Goal: Task Accomplishment & Management: Manage account settings

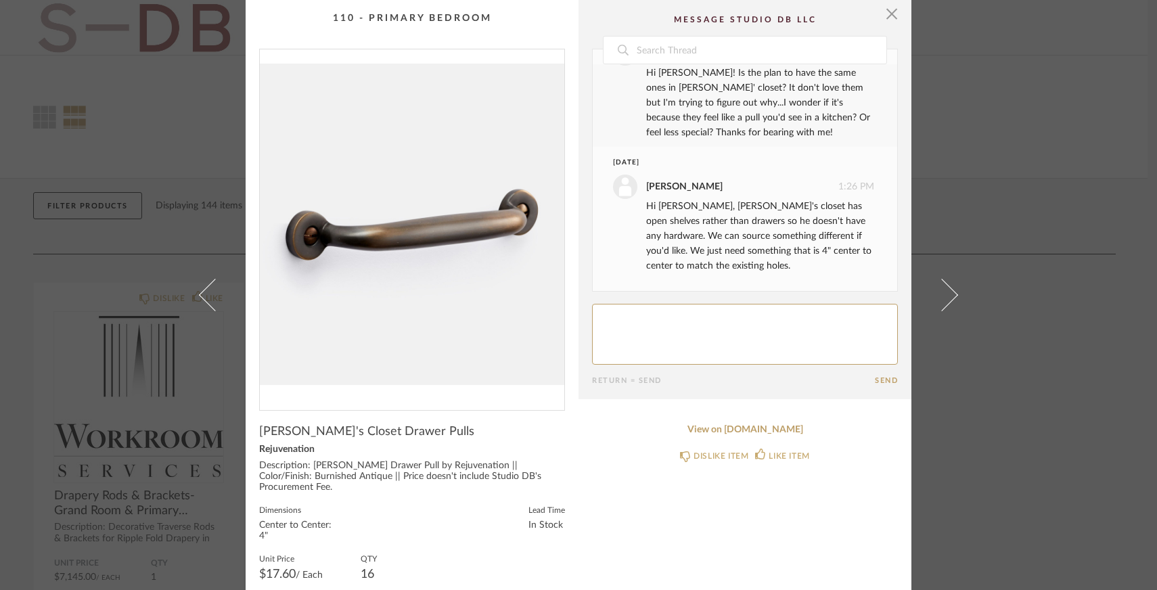
click at [651, 332] on textarea at bounding box center [745, 334] width 306 height 61
click at [665, 324] on textarea at bounding box center [745, 334] width 306 height 61
type textarea "Understood! Yes, if we can source something different that would be great."
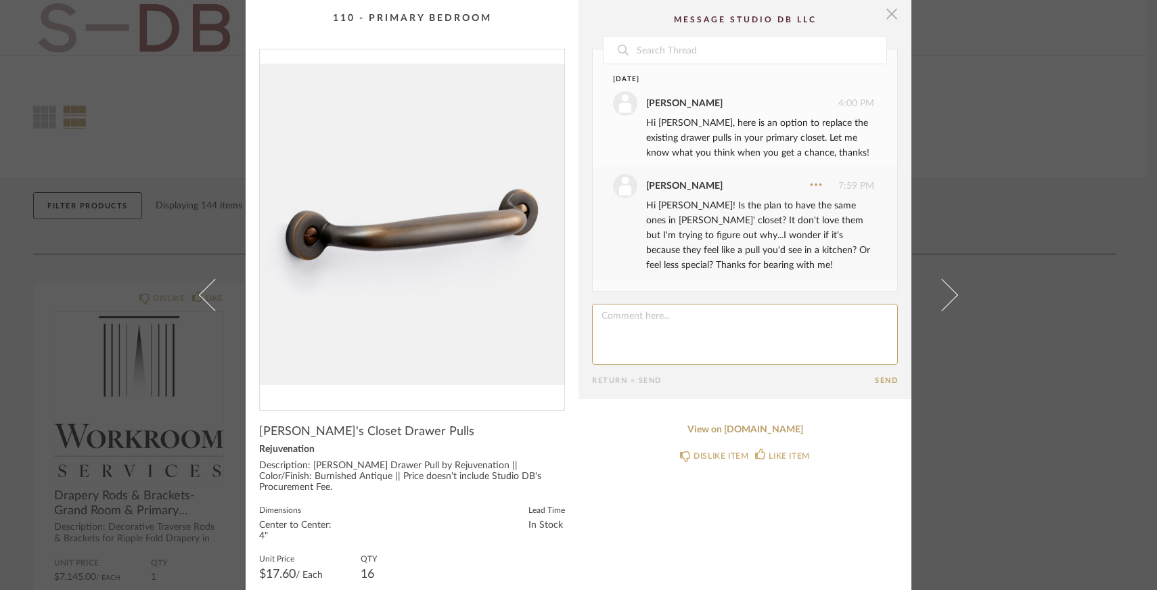
click at [885, 14] on span "button" at bounding box center [892, 13] width 27 height 27
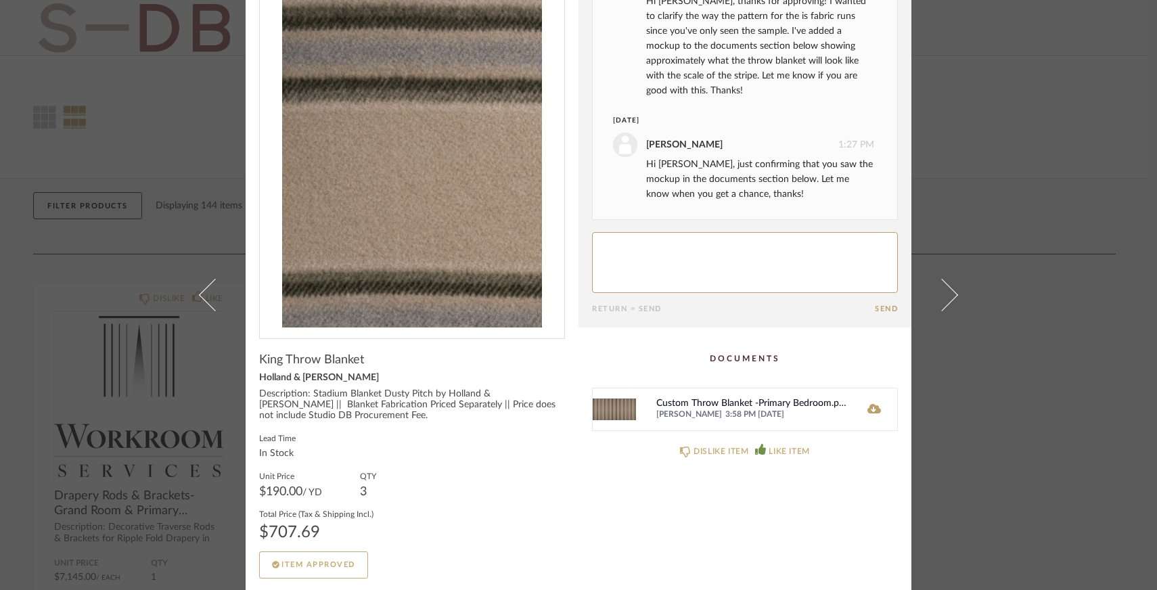
scroll to position [73, 0]
click at [869, 411] on icon at bounding box center [875, 407] width 14 height 11
click at [686, 234] on textarea at bounding box center [745, 261] width 306 height 61
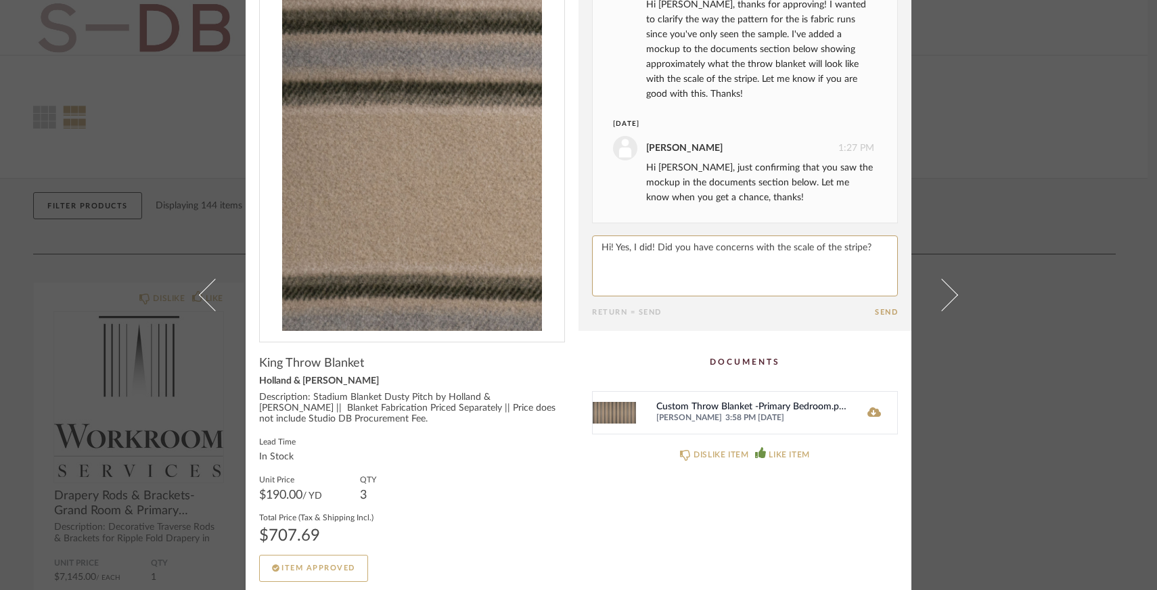
type textarea "Hi! Yes, I did! Did you have concerns with the scale of the stripe?"
click at [879, 314] on button "Send" at bounding box center [886, 312] width 23 height 9
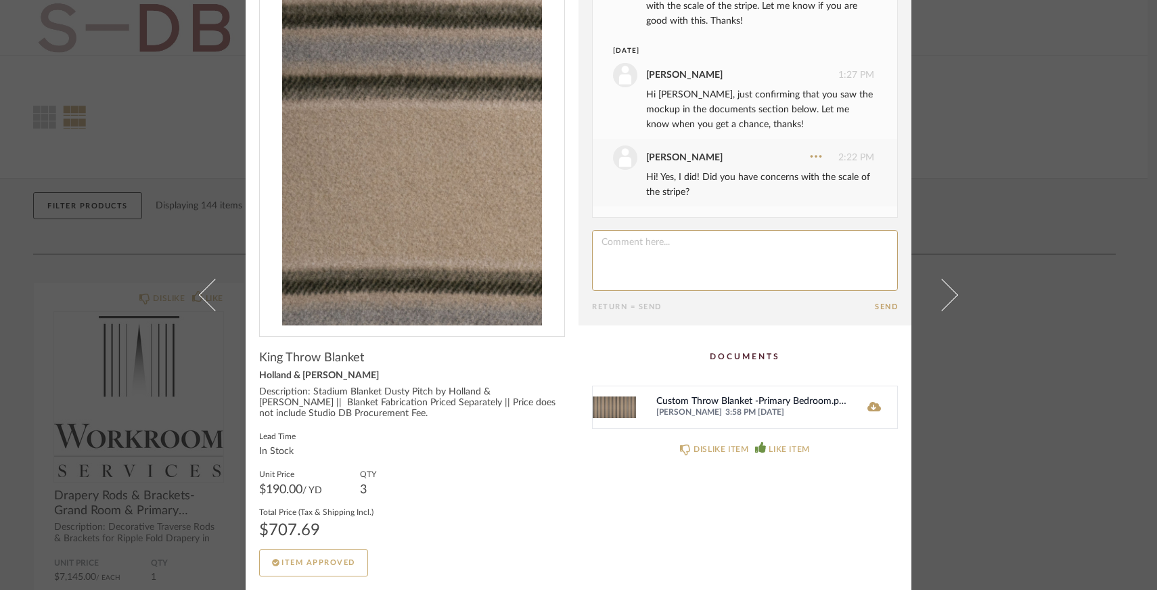
scroll to position [0, 0]
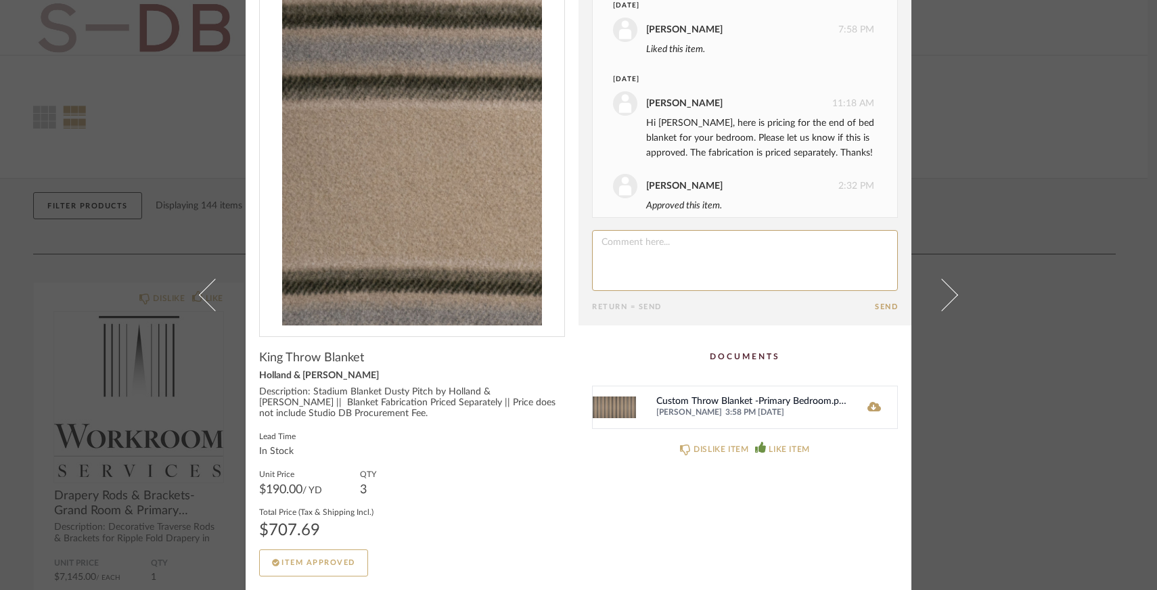
click at [611, 409] on img at bounding box center [614, 407] width 43 height 42
click at [682, 401] on div "Custom Throw Blanket -Primary Bedroom.pdf" at bounding box center [752, 402] width 191 height 11
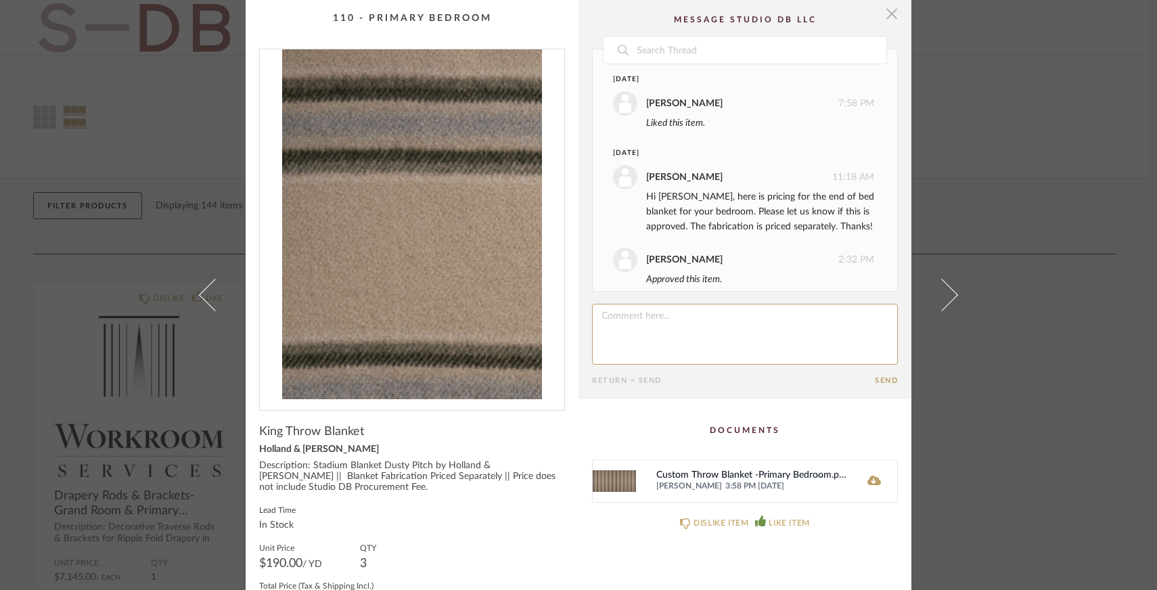
click at [891, 24] on span "button" at bounding box center [892, 13] width 27 height 27
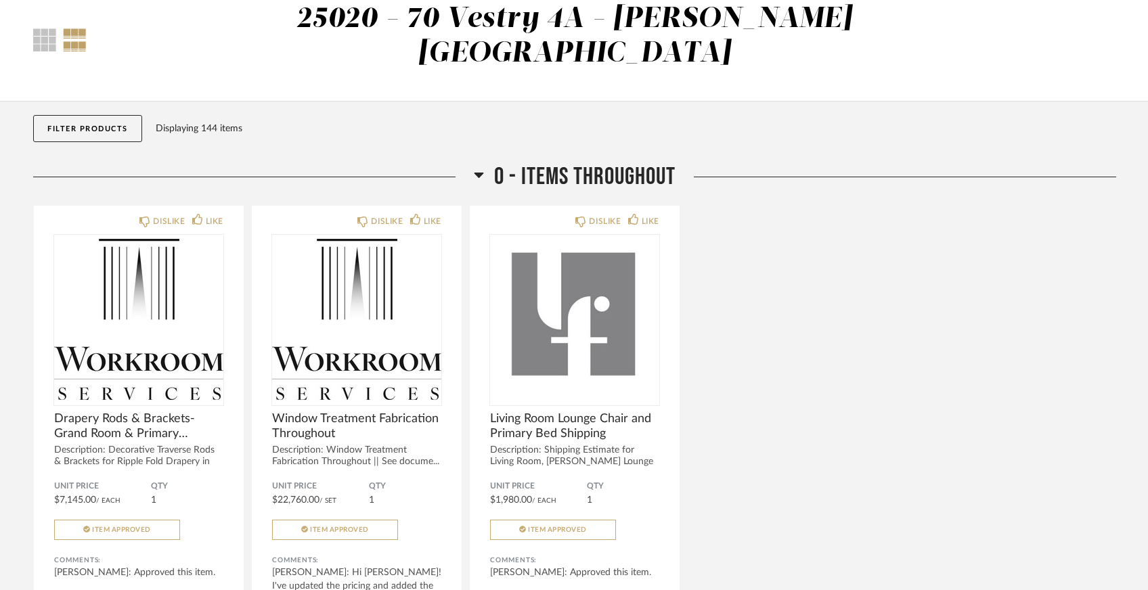
scroll to position [152, 0]
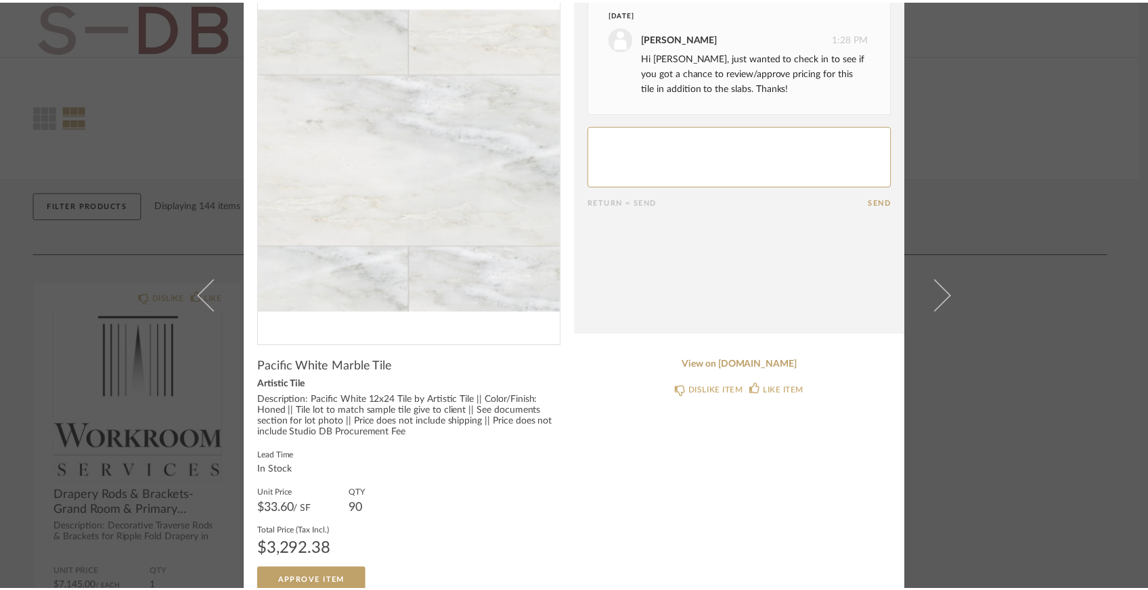
scroll to position [84, 0]
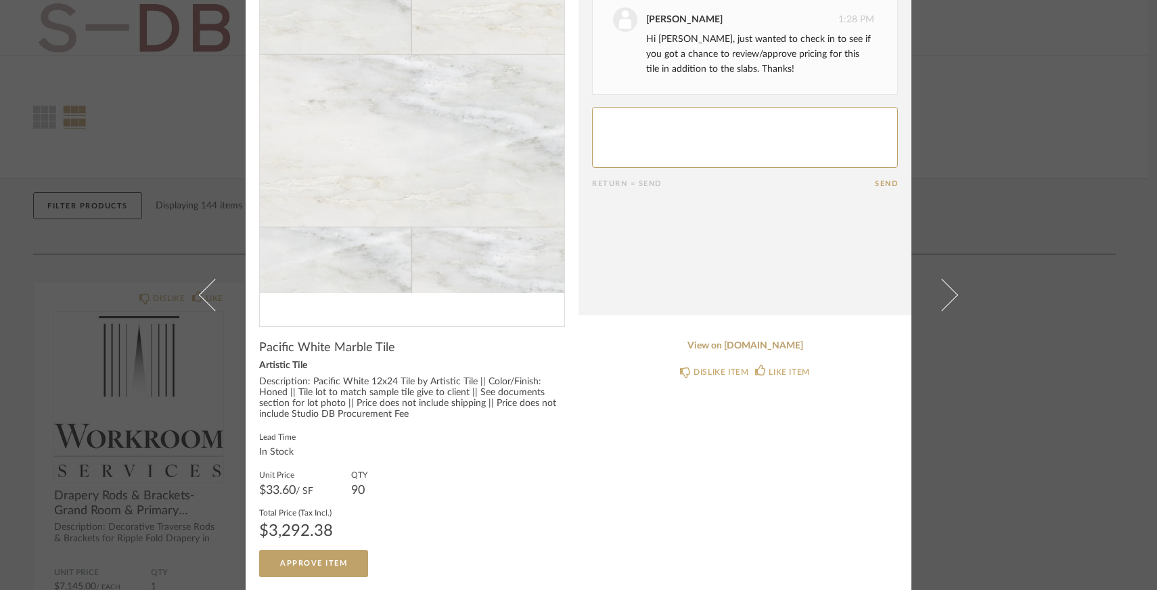
click at [712, 133] on textarea at bounding box center [745, 137] width 306 height 61
type textarea "Yes sorry I thought I did this!"
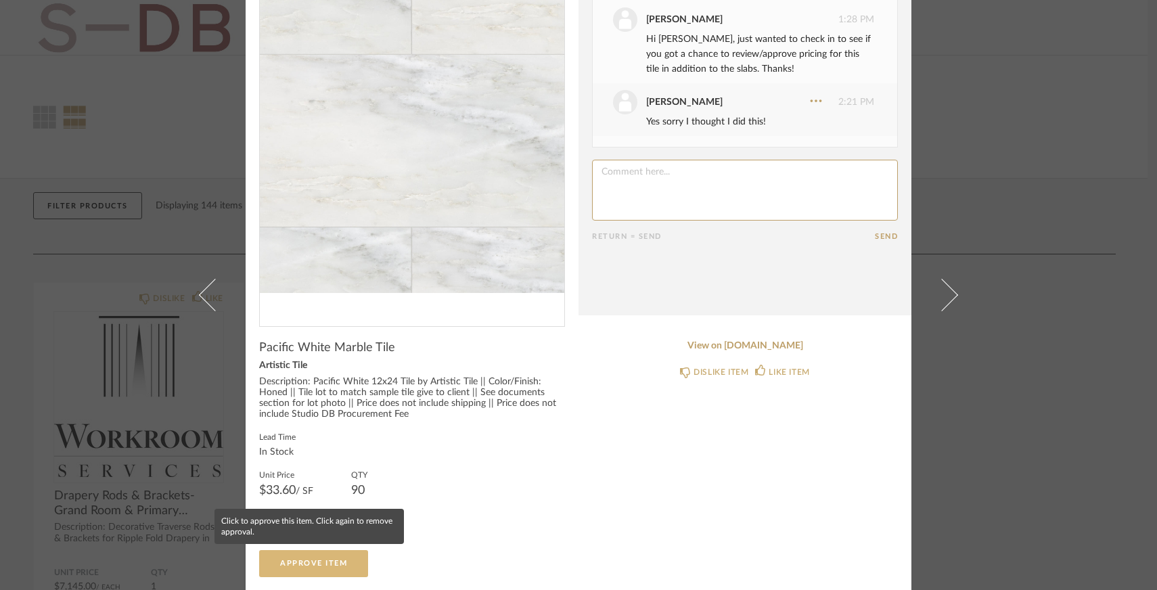
click at [328, 562] on span "Approve Item" at bounding box center [313, 563] width 67 height 7
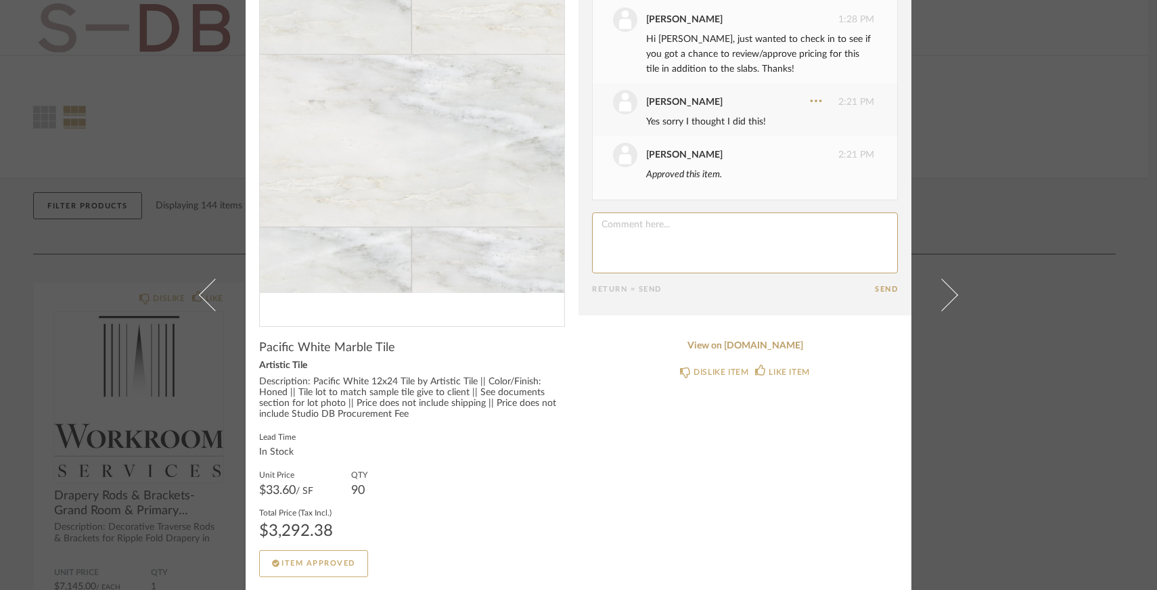
click at [1004, 139] on div "× Date [DATE] [PERSON_NAME] 1:28 PM Hi [PERSON_NAME], just wanted to check in t…" at bounding box center [578, 295] width 1157 height 590
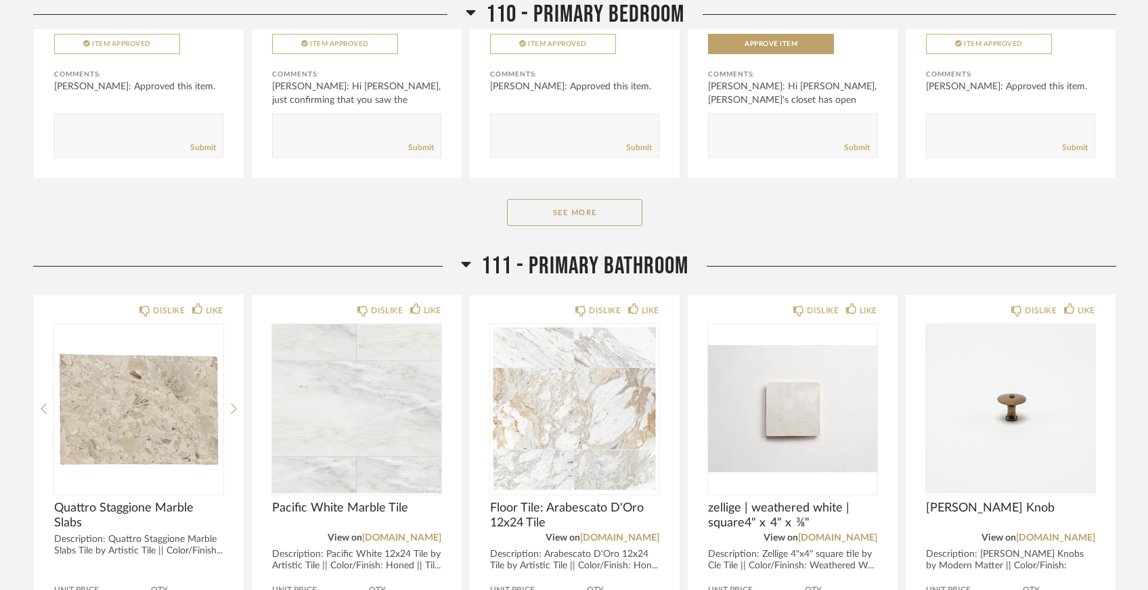
scroll to position [4246, 0]
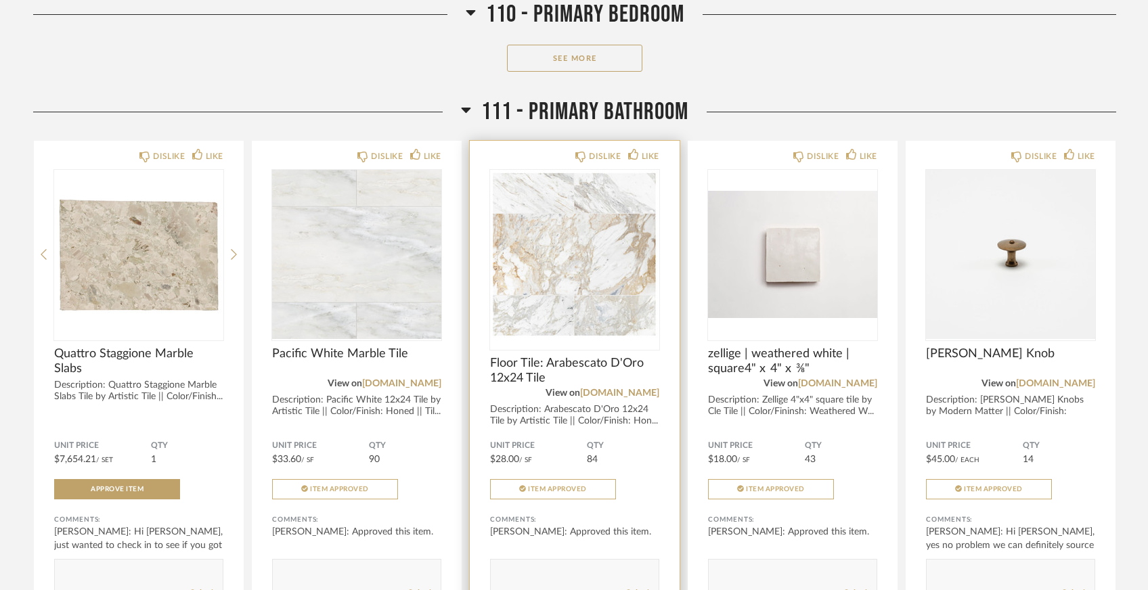
click at [0, 0] on img at bounding box center [0, 0] width 0 height 0
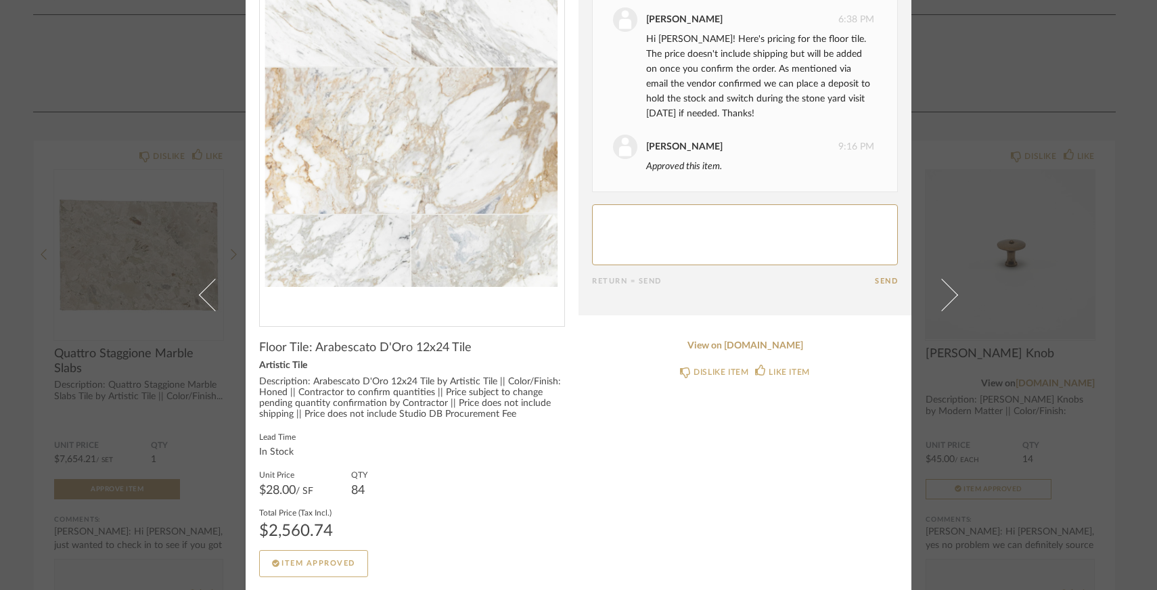
scroll to position [0, 0]
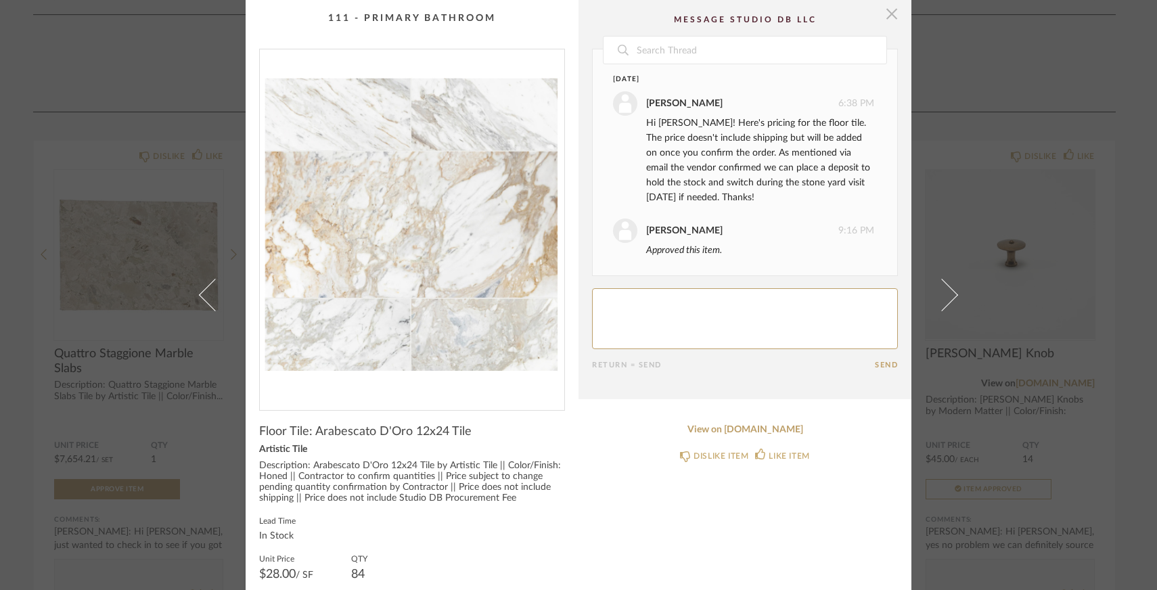
click at [889, 15] on span "button" at bounding box center [892, 13] width 27 height 27
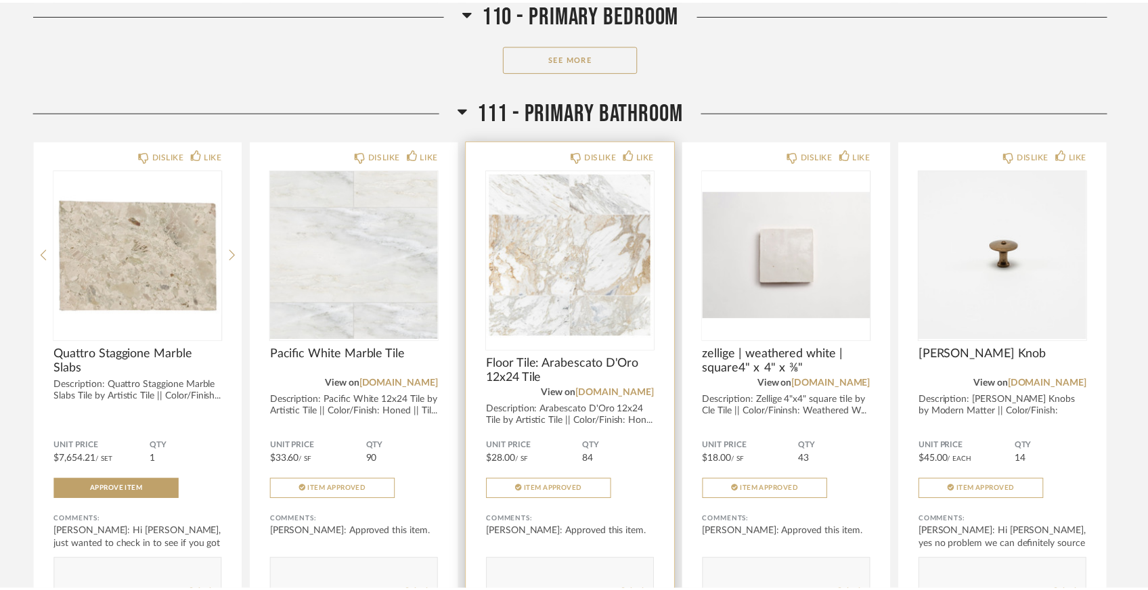
scroll to position [4246, 0]
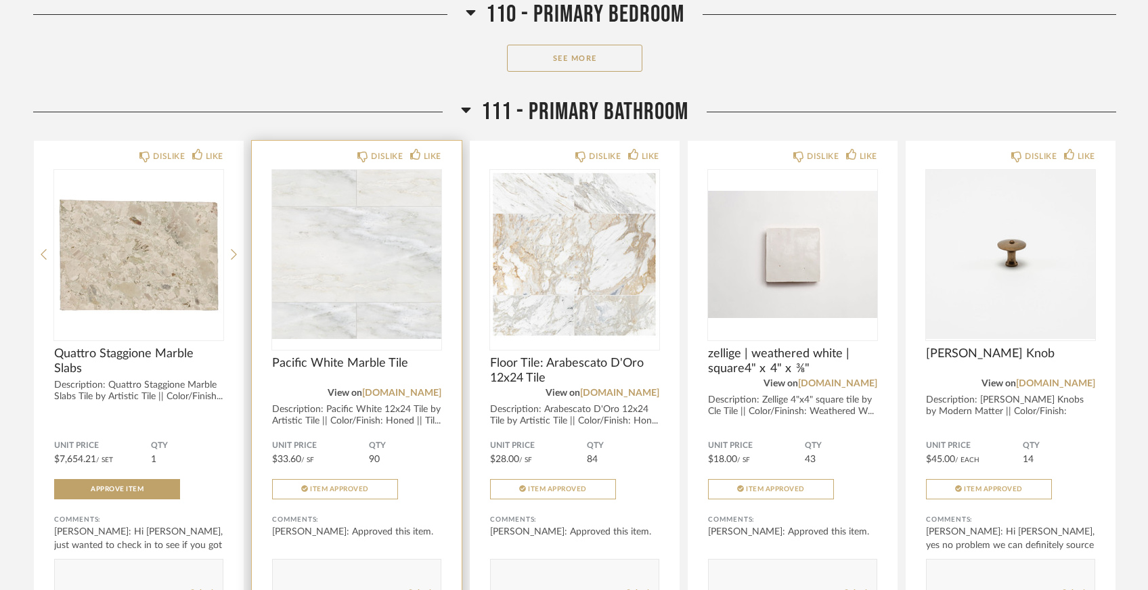
click at [416, 220] on img "0" at bounding box center [356, 254] width 169 height 169
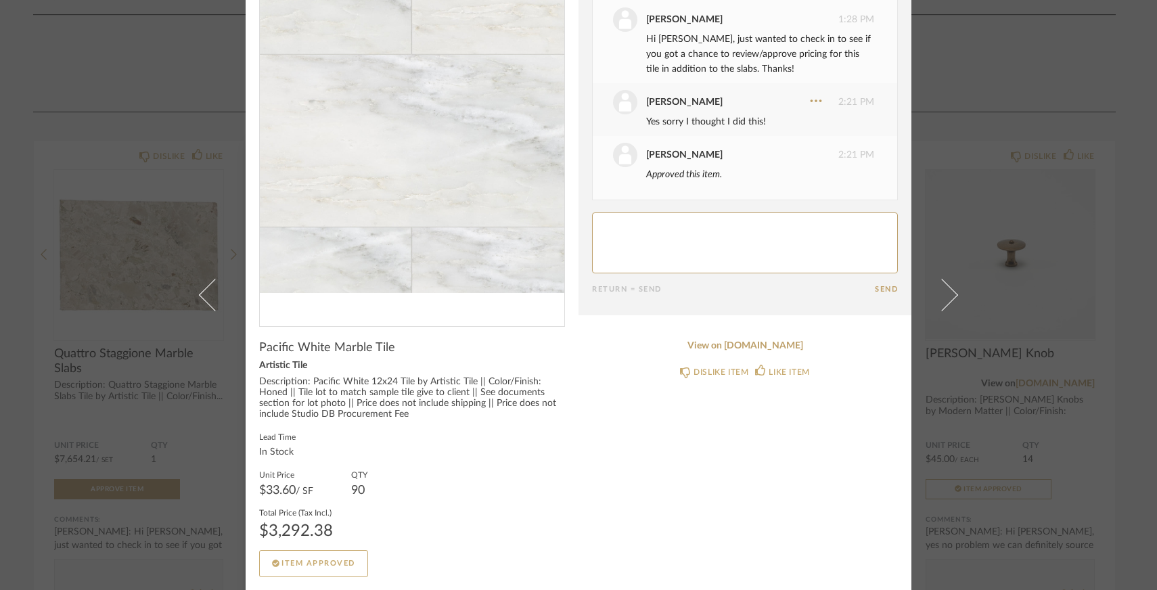
scroll to position [0, 0]
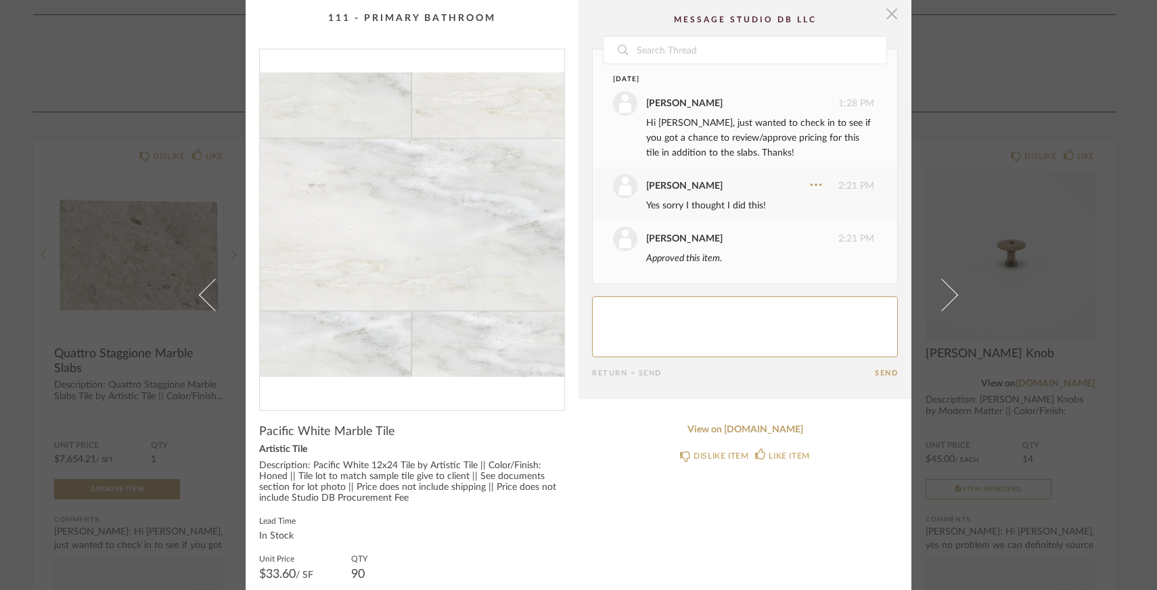
click at [893, 14] on span "button" at bounding box center [892, 13] width 27 height 27
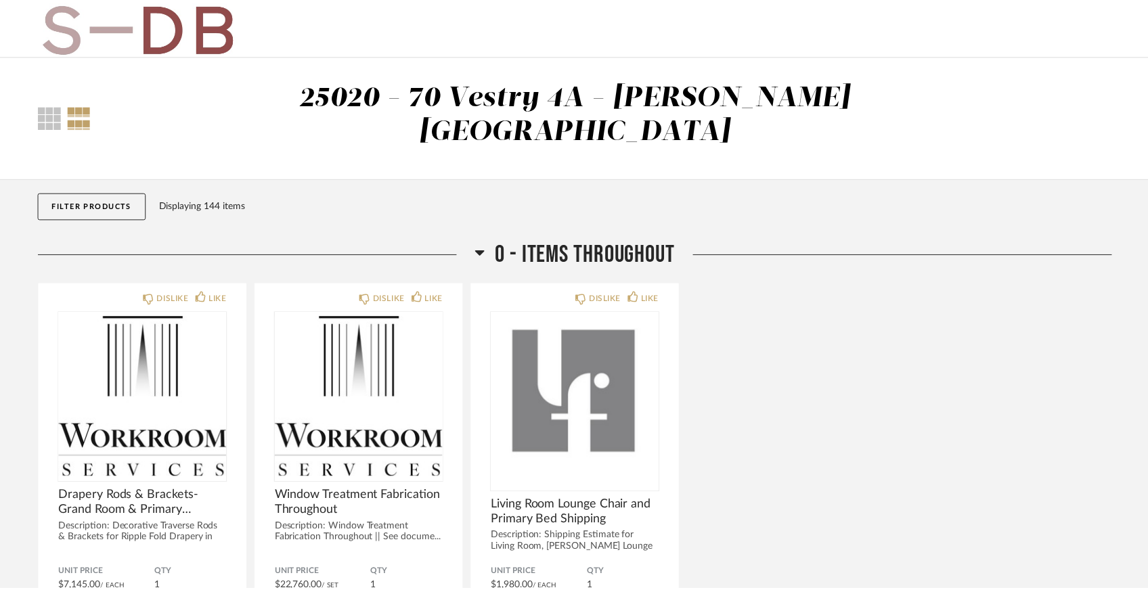
scroll to position [4246, 0]
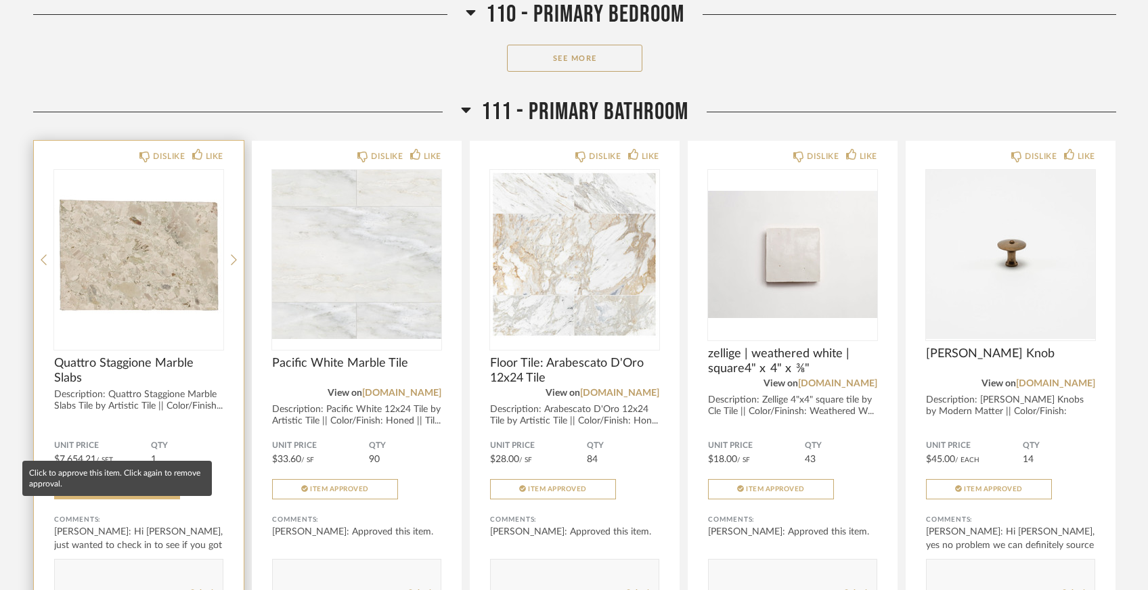
click at [113, 479] on button "Approve Item" at bounding box center [117, 489] width 126 height 20
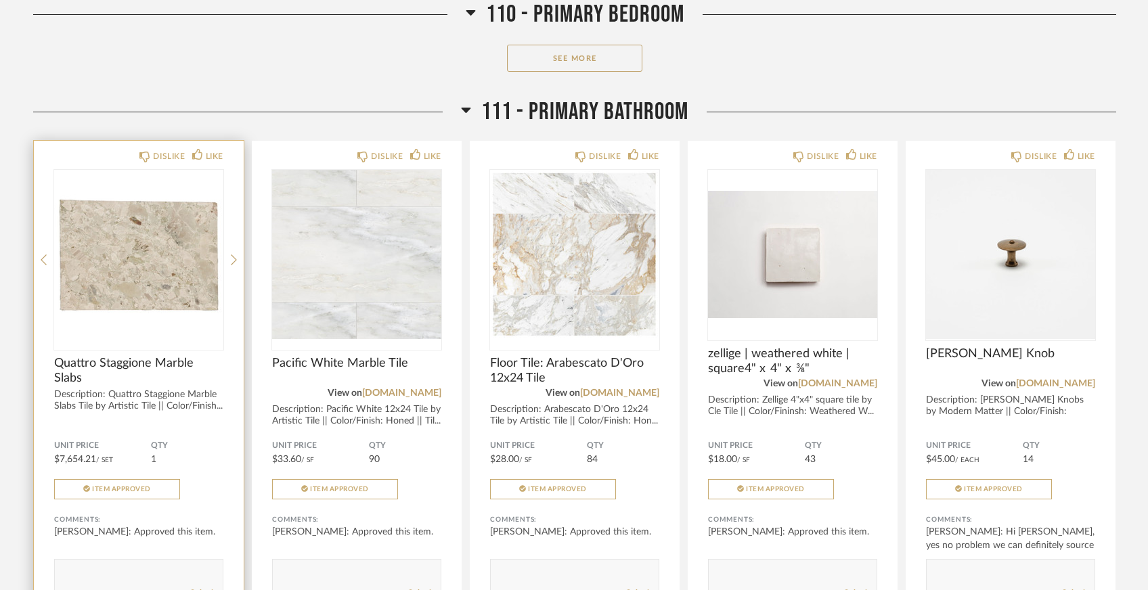
click at [147, 259] on img "0" at bounding box center [138, 254] width 169 height 169
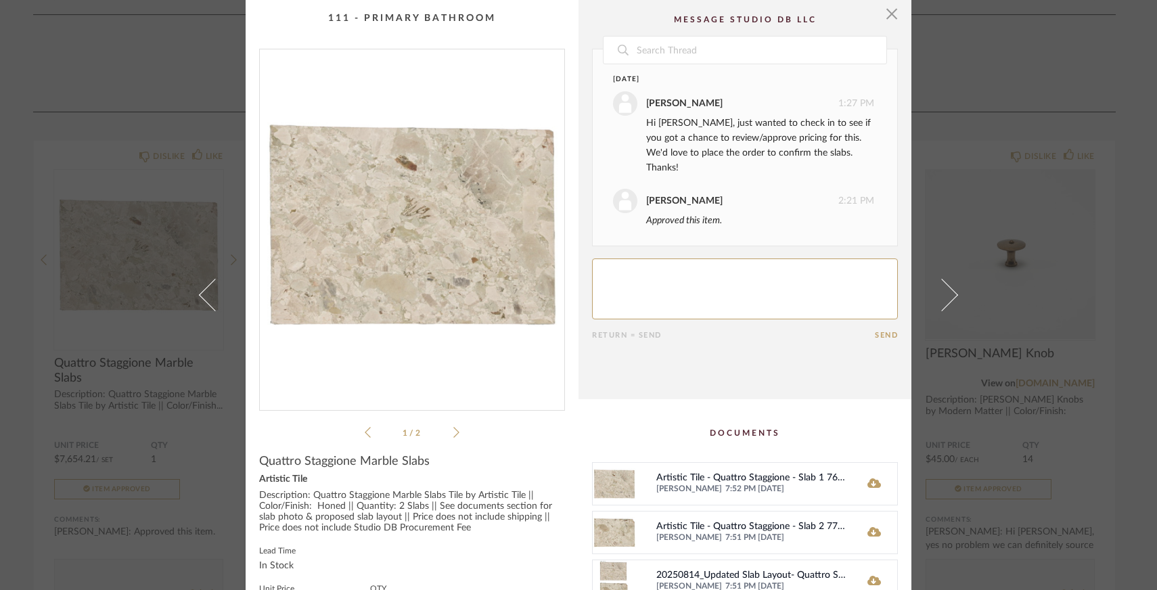
click at [680, 273] on textarea at bounding box center [745, 289] width 306 height 61
type textarea "Approved, apologies!"
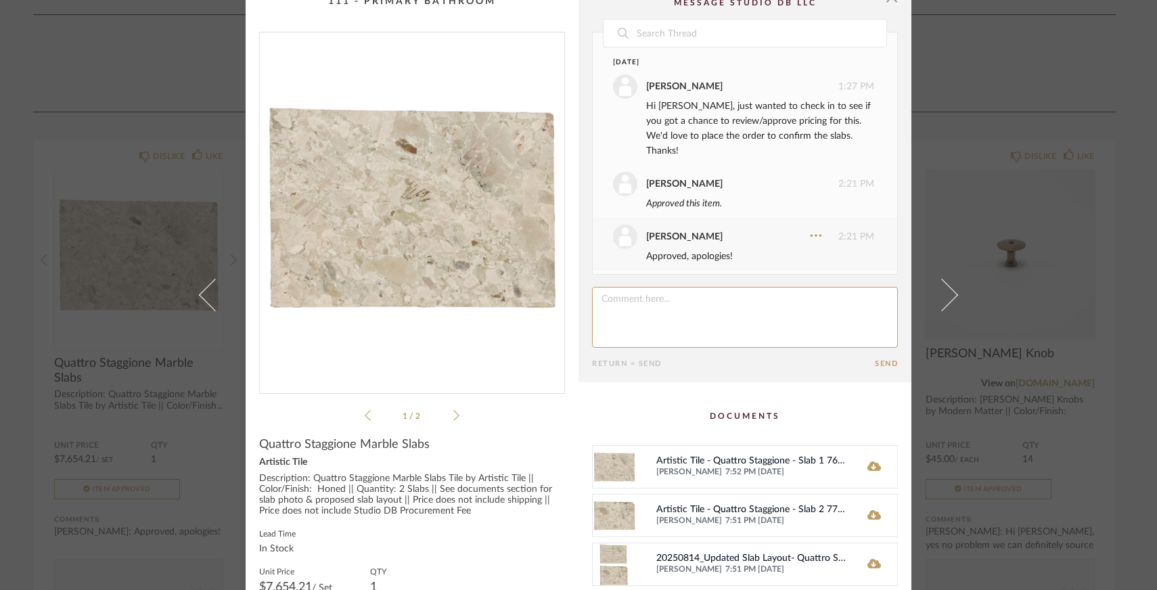
scroll to position [22, 0]
